Goal: Task Accomplishment & Management: Complete application form

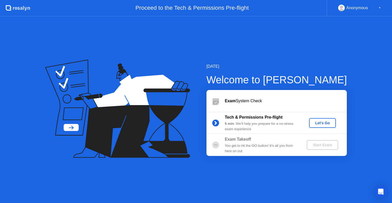
click at [320, 125] on button "Let's Go" at bounding box center [322, 123] width 27 height 10
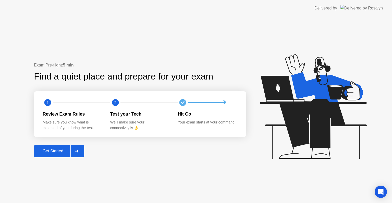
click at [45, 154] on button "Get Started" at bounding box center [59, 151] width 50 height 12
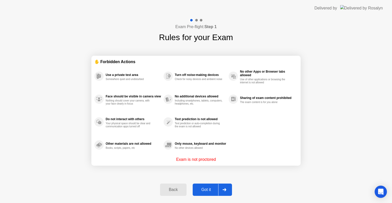
click at [223, 188] on icon at bounding box center [224, 189] width 4 height 3
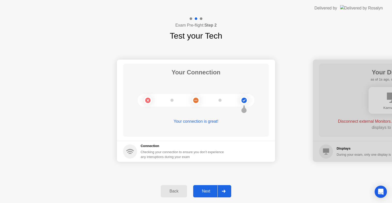
click at [200, 190] on div "Next" at bounding box center [206, 190] width 23 height 5
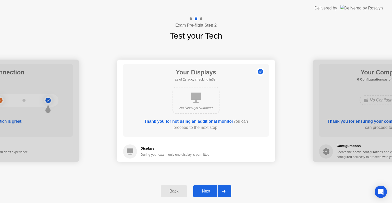
click at [215, 192] on div "Next" at bounding box center [206, 190] width 23 height 5
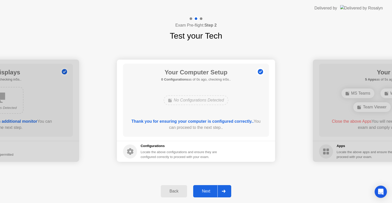
click at [210, 189] on div "Next" at bounding box center [206, 190] width 23 height 5
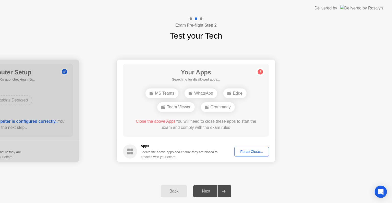
click at [253, 149] on div "Force Close..." at bounding box center [251, 151] width 31 height 4
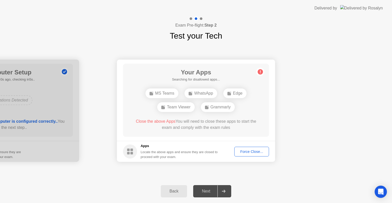
click at [237, 150] on div "Force Close..." at bounding box center [251, 151] width 31 height 4
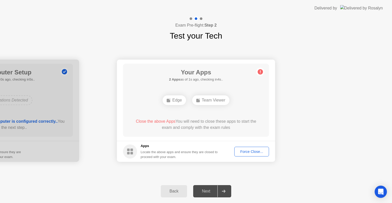
click at [248, 152] on div "Force Close..." at bounding box center [251, 151] width 31 height 4
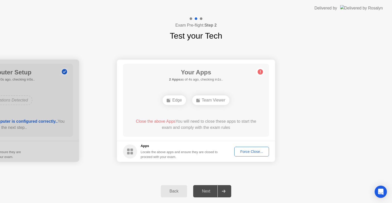
click at [174, 102] on div "Edge" at bounding box center [173, 100] width 23 height 10
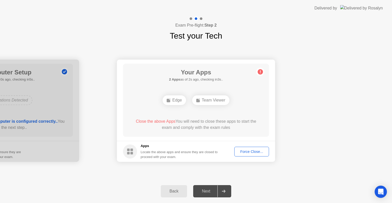
click at [171, 99] on div "Edge" at bounding box center [173, 100] width 23 height 10
click at [128, 152] on rect at bounding box center [128, 153] width 3 height 3
click at [250, 150] on div "Force Close..." at bounding box center [251, 151] width 31 height 4
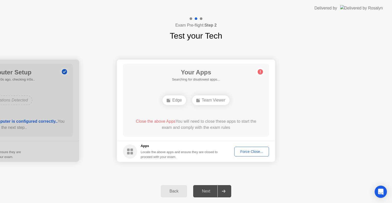
click at [241, 152] on div "Force Close..." at bounding box center [251, 151] width 31 height 4
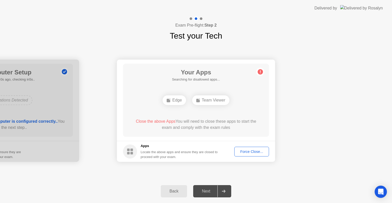
click at [247, 153] on div "Force Close..." at bounding box center [251, 151] width 31 height 4
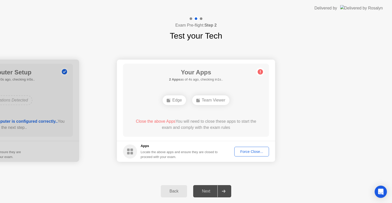
click at [247, 151] on div "Force Close..." at bounding box center [251, 151] width 31 height 4
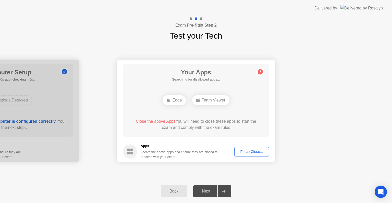
click at [261, 154] on button "Force Close..." at bounding box center [251, 151] width 35 height 10
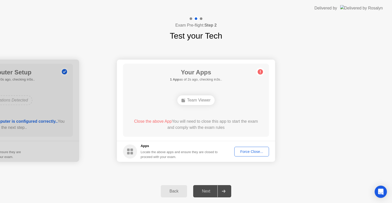
click at [246, 154] on button "Force Close..." at bounding box center [251, 151] width 35 height 10
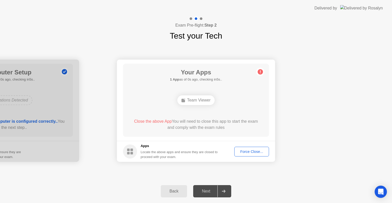
click at [239, 149] on div "Force Close..." at bounding box center [251, 151] width 31 height 4
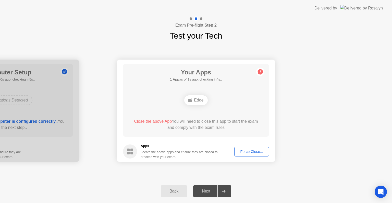
click at [246, 152] on div "Force Close..." at bounding box center [251, 151] width 31 height 4
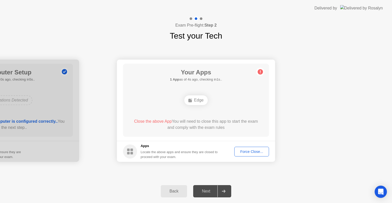
click at [253, 153] on div "Force Close..." at bounding box center [251, 151] width 31 height 4
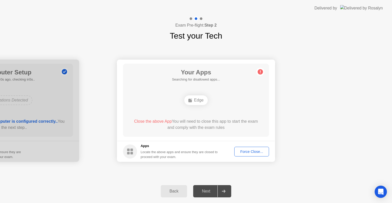
click at [244, 153] on div "Force Close..." at bounding box center [251, 151] width 31 height 4
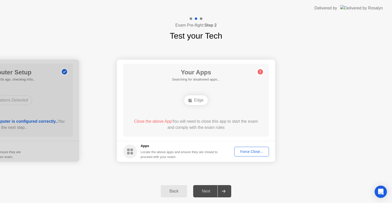
click at [248, 151] on div "Force Close..." at bounding box center [251, 151] width 31 height 4
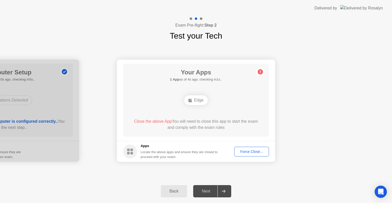
click at [244, 149] on div "Force Close..." at bounding box center [251, 151] width 31 height 4
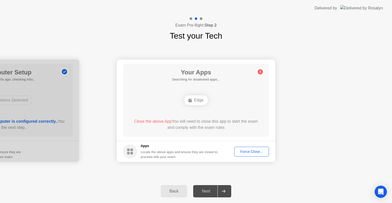
click at [258, 149] on div "Force Close..." at bounding box center [251, 151] width 31 height 4
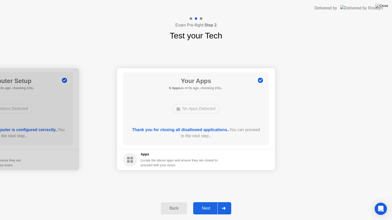
click at [205, 202] on button "Next" at bounding box center [212, 209] width 38 height 12
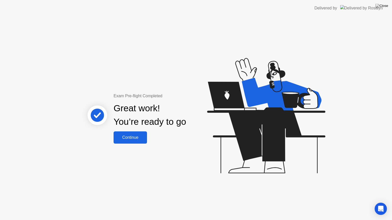
click at [143, 138] on div "Continue" at bounding box center [130, 137] width 30 height 5
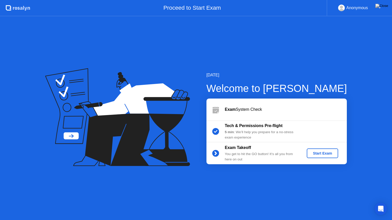
click at [319, 150] on button "Start Exam" at bounding box center [322, 154] width 31 height 10
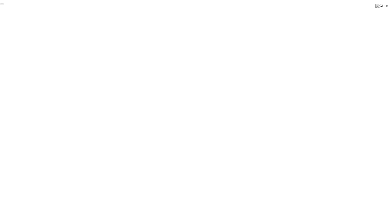
click div "End Proctoring Session"
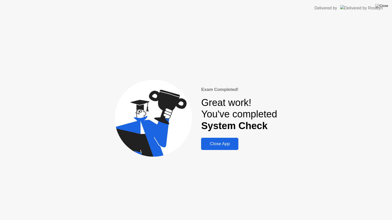
click at [216, 147] on div "Close App" at bounding box center [220, 144] width 34 height 5
